Goal: Task Accomplishment & Management: Manage account settings

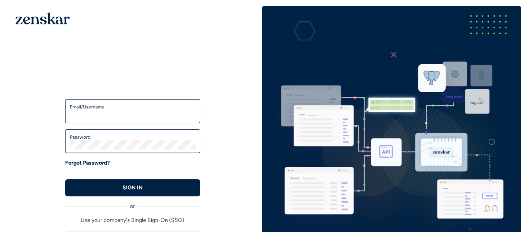
type input "**********"
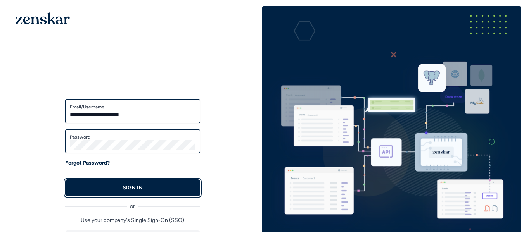
click at [126, 187] on p "SIGN IN" at bounding box center [133, 188] width 20 height 8
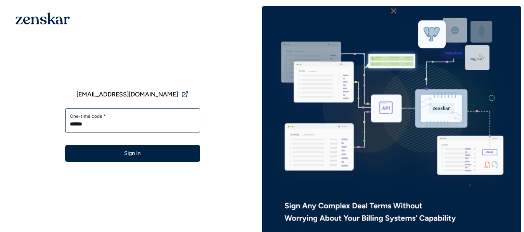
type input "******"
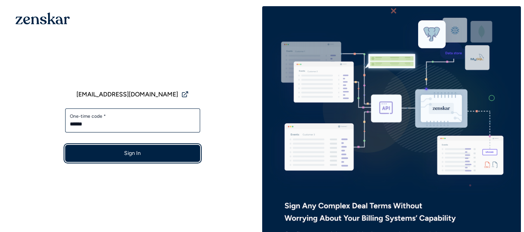
click at [136, 157] on button "Sign In" at bounding box center [132, 153] width 135 height 17
